Goal: Task Accomplishment & Management: Manage account settings

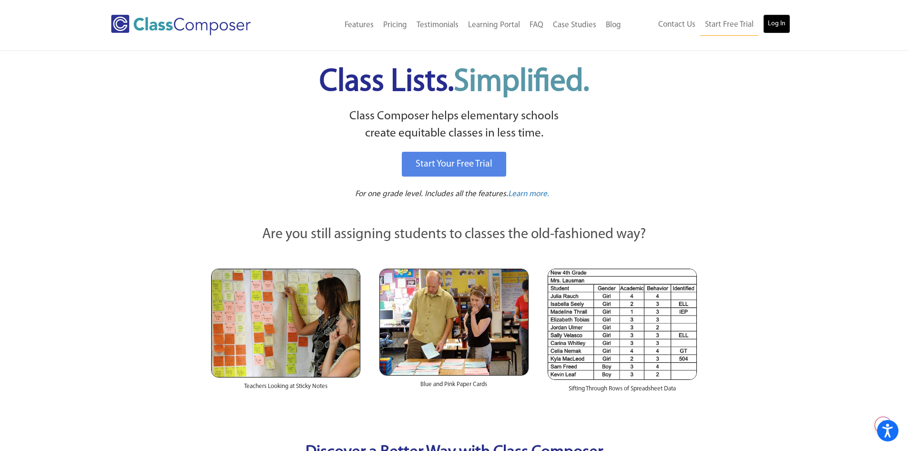
click at [772, 22] on link "Log In" at bounding box center [776, 23] width 27 height 19
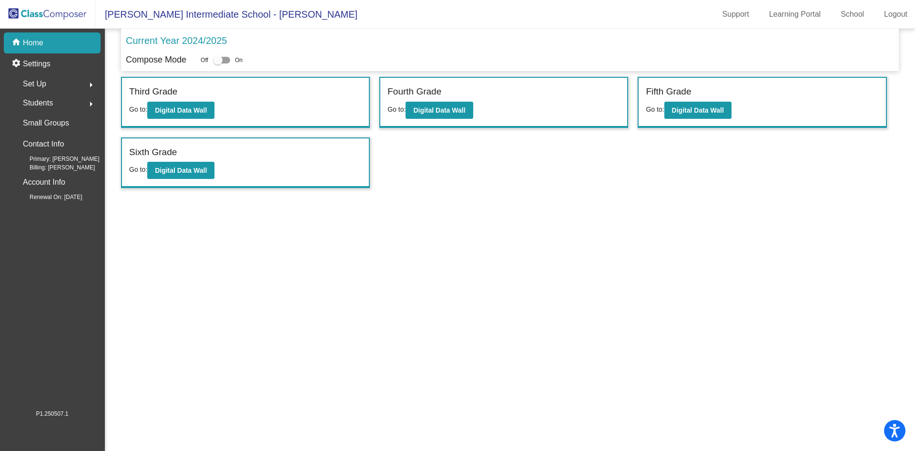
click at [56, 161] on span "Primary: [PERSON_NAME]" at bounding box center [56, 158] width 85 height 9
click at [57, 147] on p "Contact Info" at bounding box center [43, 143] width 41 height 13
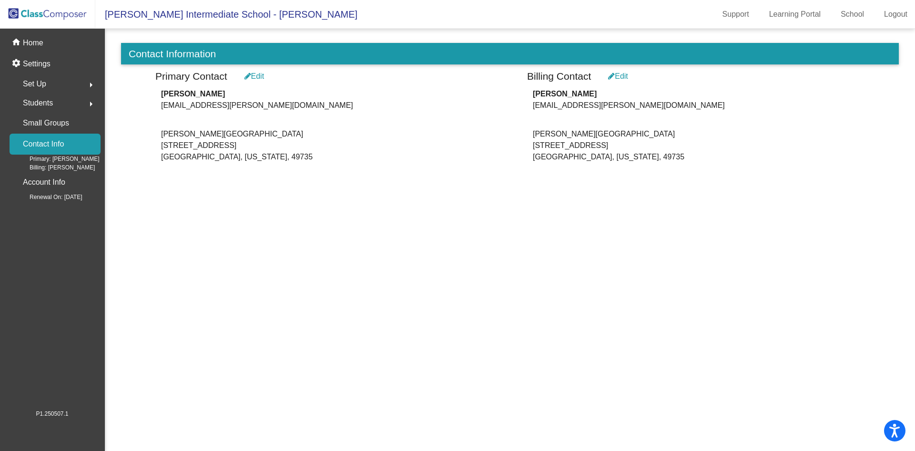
click at [612, 75] on icon at bounding box center [611, 76] width 7 height 8
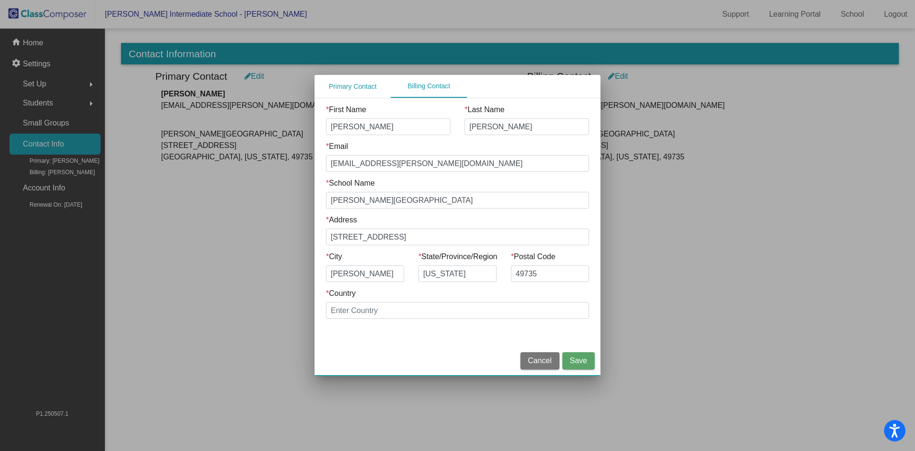
drag, startPoint x: 373, startPoint y: 128, endPoint x: 197, endPoint y: 102, distance: 177.2
click at [206, 104] on div "Primary Contact Billing Contact * First Name [PERSON_NAME] * Last Name [PERSON_…" at bounding box center [457, 225] width 915 height 451
click at [360, 128] on input "Sean" at bounding box center [388, 126] width 124 height 17
click at [359, 128] on input "Sean" at bounding box center [388, 126] width 124 height 17
drag, startPoint x: 358, startPoint y: 129, endPoint x: 319, endPoint y: 132, distance: 38.8
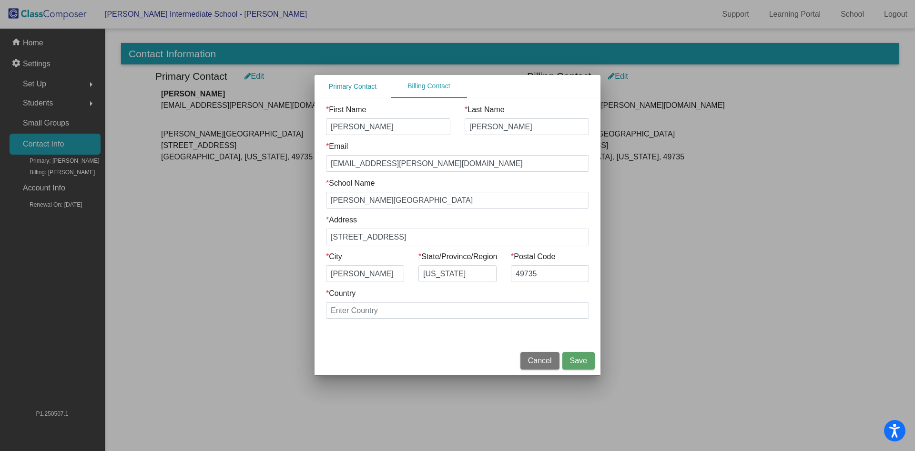
click at [319, 132] on div "* First Name Sean" at bounding box center [388, 122] width 139 height 37
click at [777, 296] on div at bounding box center [457, 225] width 915 height 451
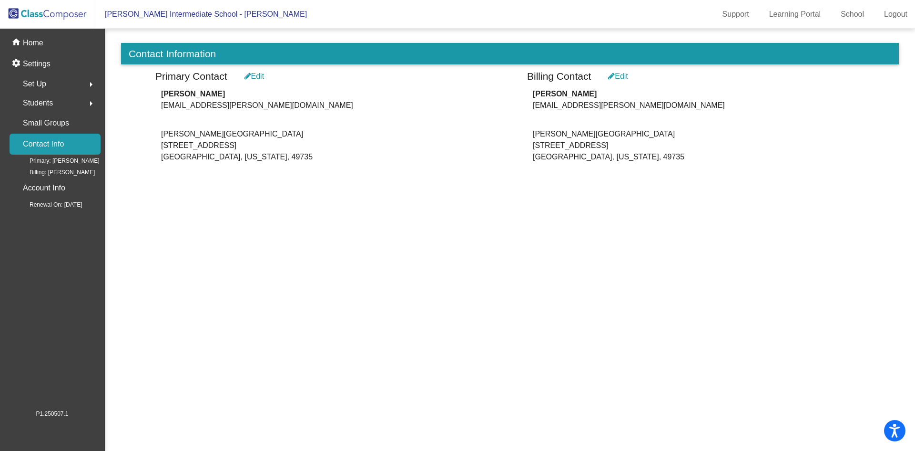
click at [247, 78] on icon at bounding box center [248, 76] width 7 height 8
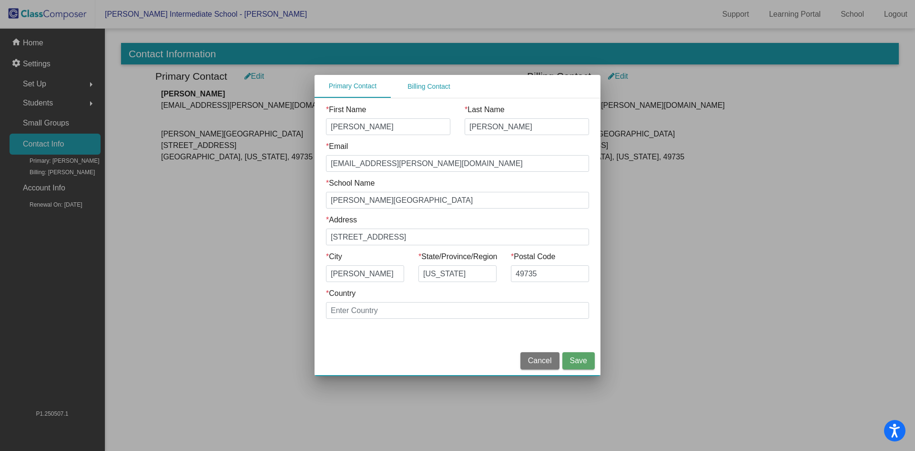
click at [387, 127] on input "Sean" at bounding box center [388, 126] width 124 height 17
click at [367, 129] on input "Sean" at bounding box center [388, 126] width 124 height 17
click at [361, 309] on input "* Country" at bounding box center [457, 310] width 263 height 17
click at [361, 308] on input "* Country" at bounding box center [457, 310] width 263 height 17
click at [361, 305] on input "* Country" at bounding box center [457, 310] width 263 height 17
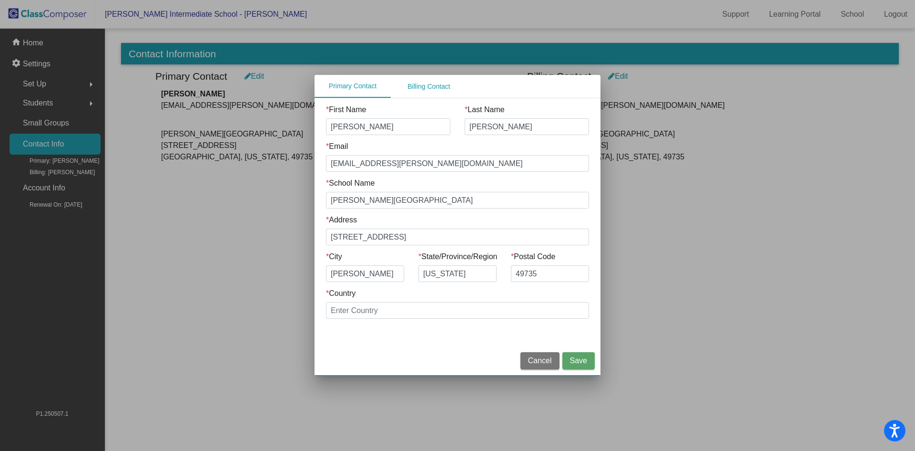
click at [529, 355] on button "Cancel" at bounding box center [540, 360] width 39 height 17
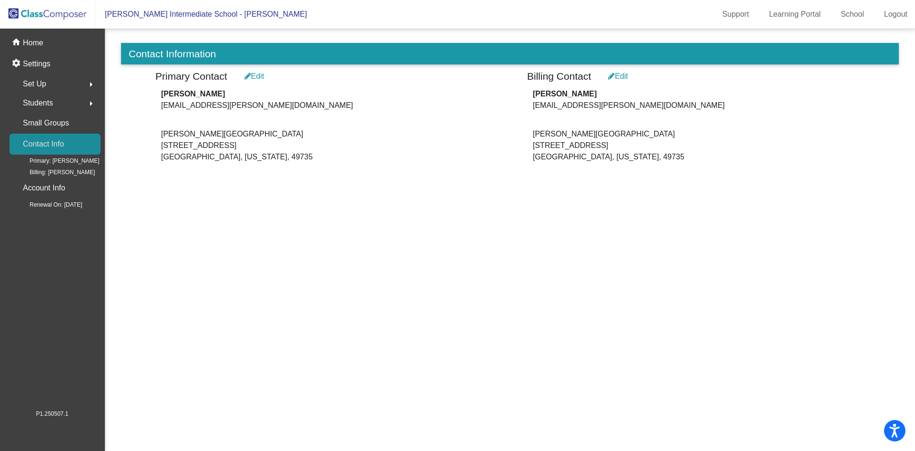
click at [64, 147] on div "Contact Info" at bounding box center [55, 143] width 91 height 21
click at [259, 77] on div "Edit" at bounding box center [255, 76] width 20 height 11
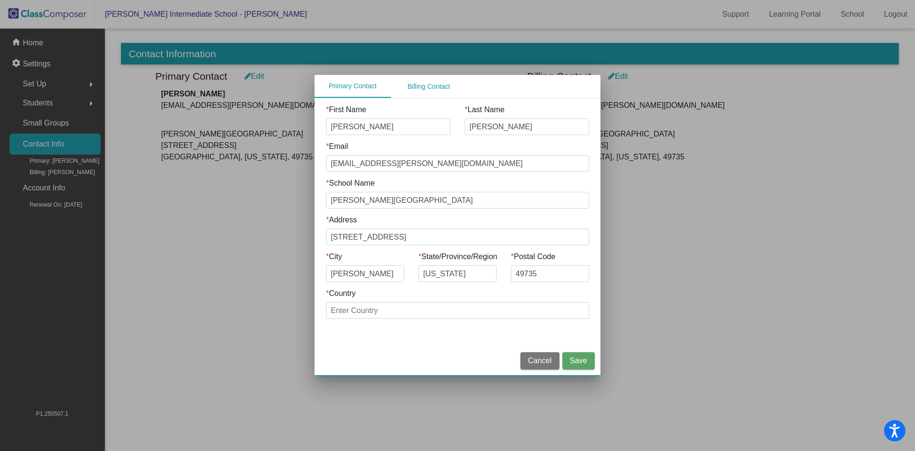
click at [348, 92] on div "Primary Contact" at bounding box center [353, 86] width 76 height 23
click at [346, 126] on input "Sean" at bounding box center [388, 126] width 124 height 17
drag, startPoint x: 443, startPoint y: 179, endPoint x: 442, endPoint y: 188, distance: 9.1
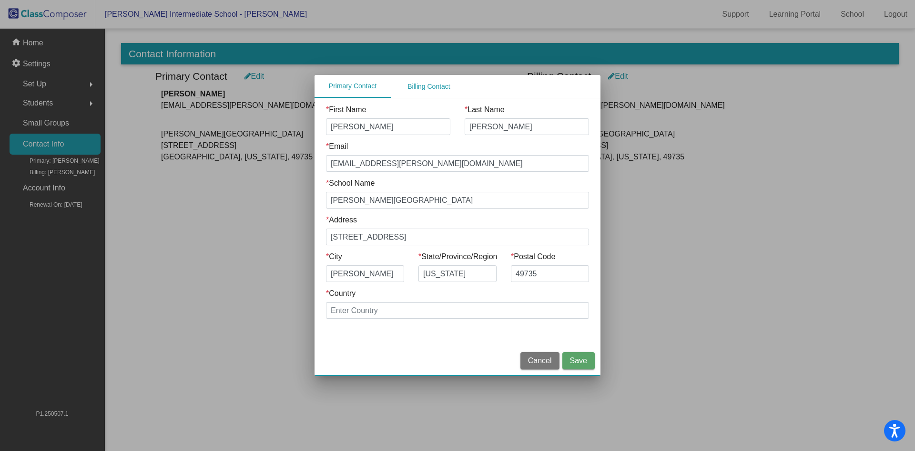
click at [442, 182] on div "* School Name Gaylord Intermediate School" at bounding box center [457, 192] width 263 height 31
click at [51, 73] on div at bounding box center [457, 225] width 915 height 451
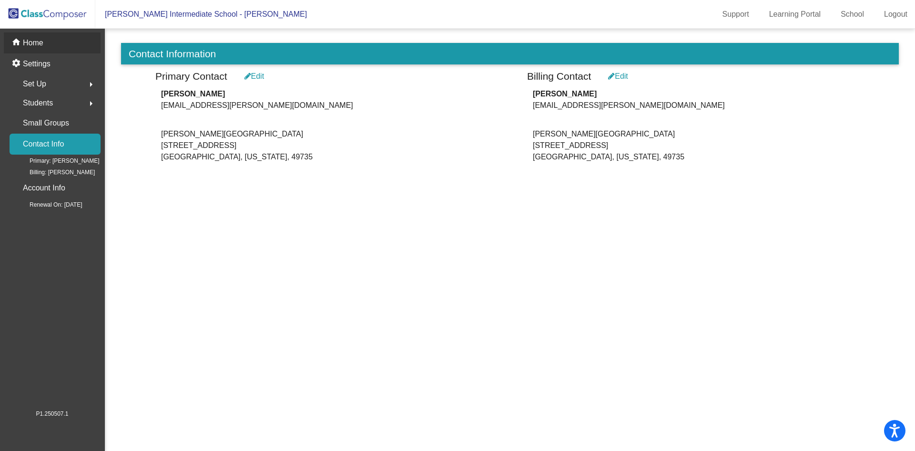
click at [53, 50] on div "home Home" at bounding box center [52, 42] width 97 height 21
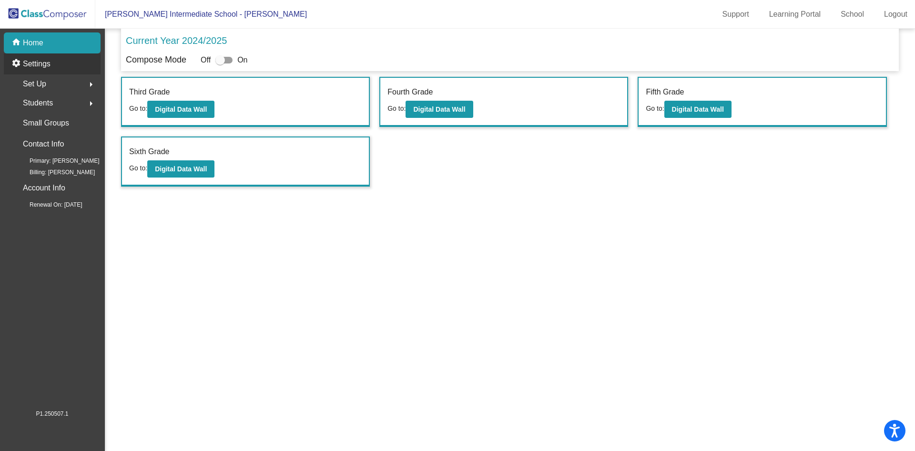
click at [53, 61] on div "settings Settings" at bounding box center [52, 63] width 97 height 21
